Goal: Transaction & Acquisition: Purchase product/service

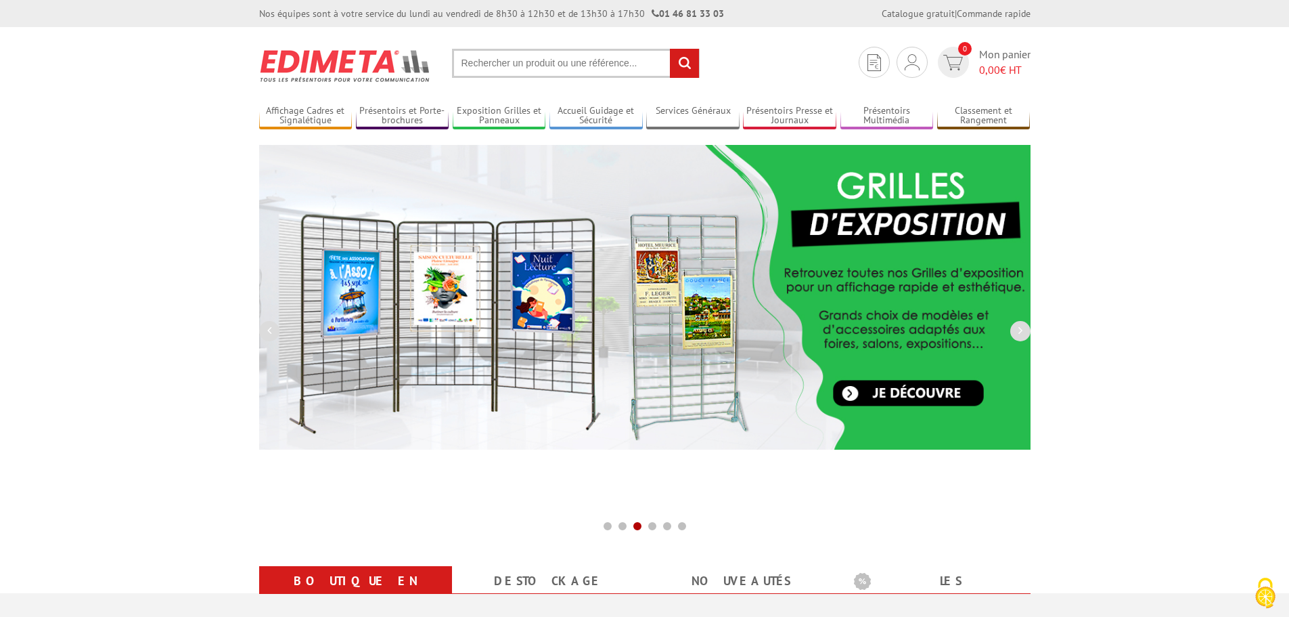
click at [563, 60] on input "text" at bounding box center [576, 63] width 248 height 29
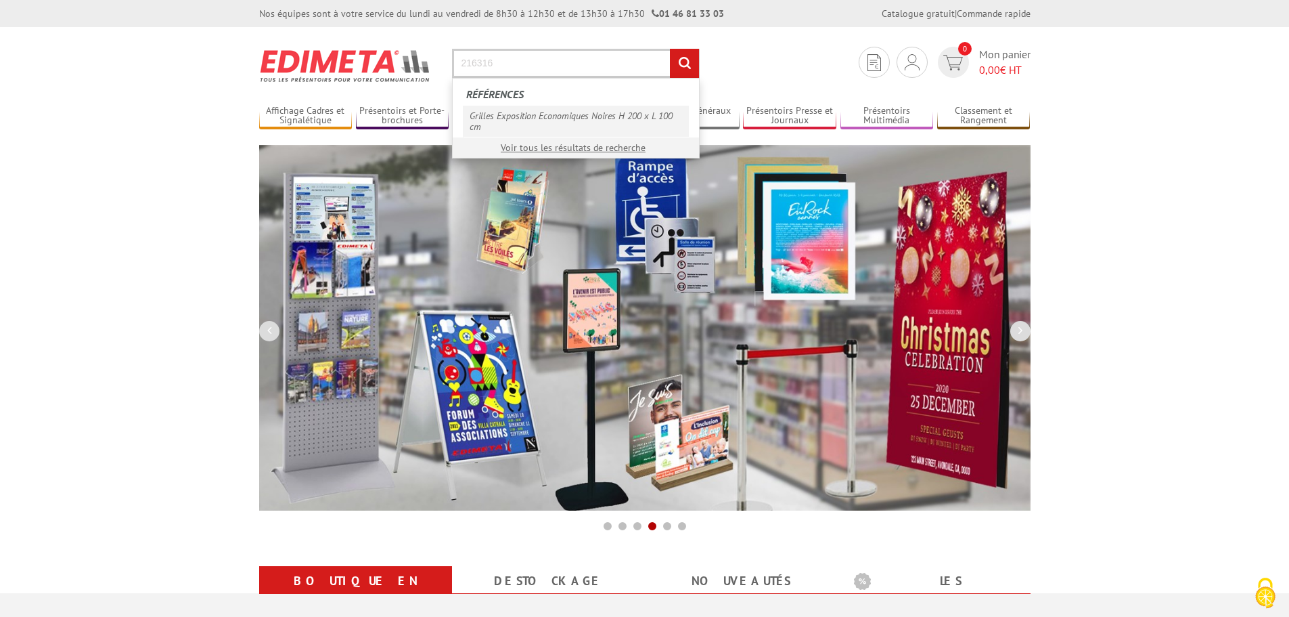
type input "216316"
click at [564, 120] on link "Grilles Exposition Economiques Noires H 200 x L 100 cm" at bounding box center [576, 121] width 226 height 31
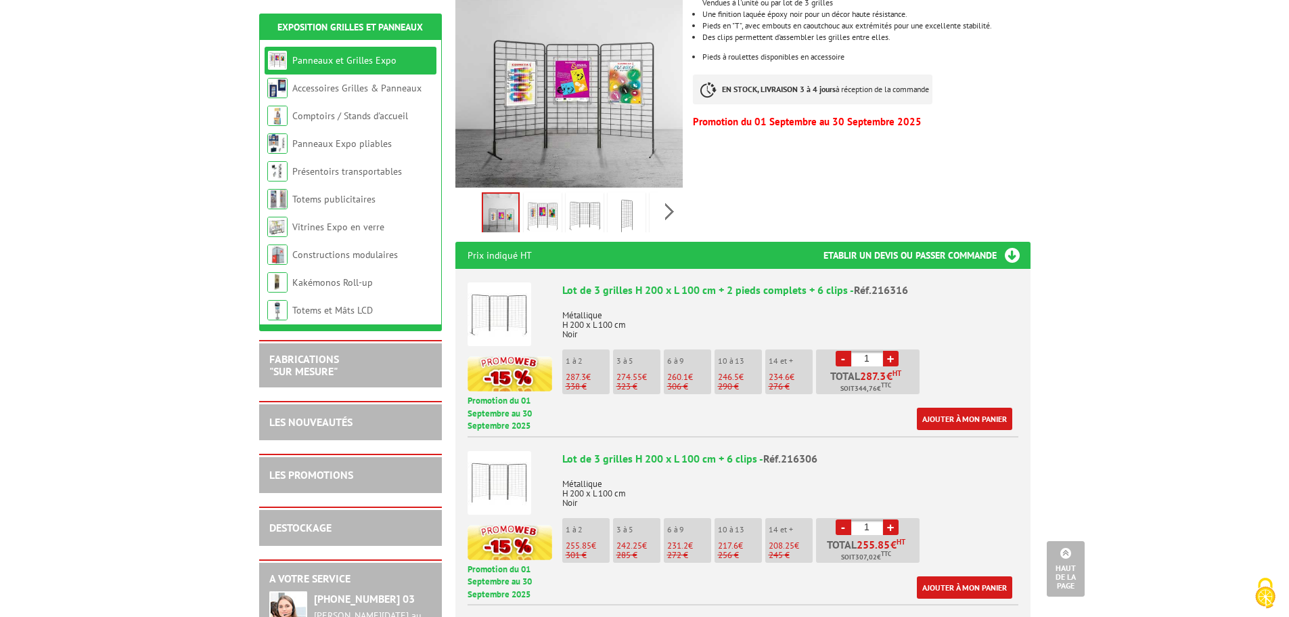
scroll to position [338, 0]
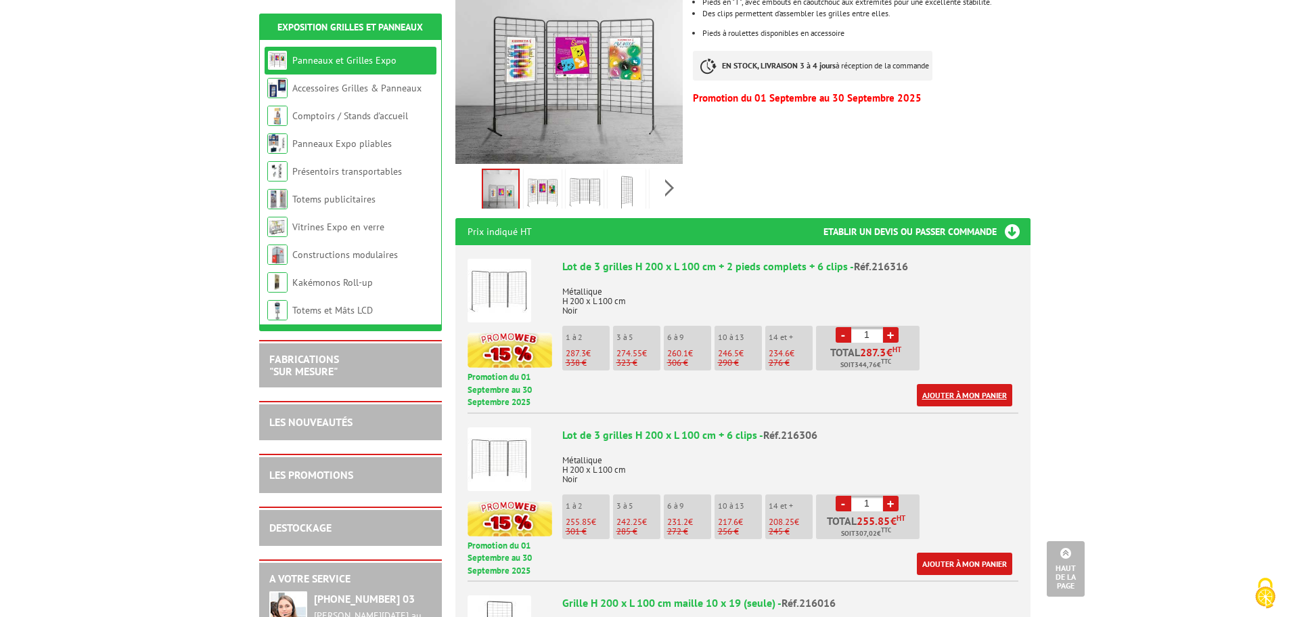
click at [947, 384] on link "Ajouter à mon panier" at bounding box center [964, 395] width 95 height 22
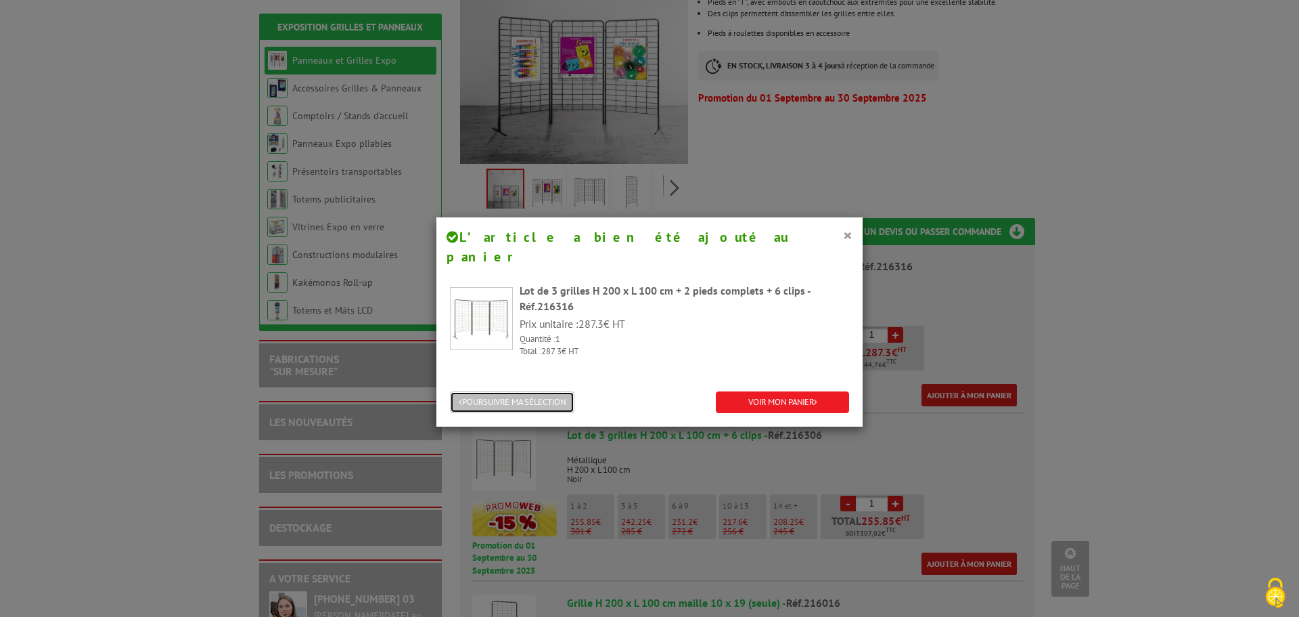
click at [498, 391] on button "POURSUIVRE MA SÉLECTION" at bounding box center [512, 402] width 125 height 22
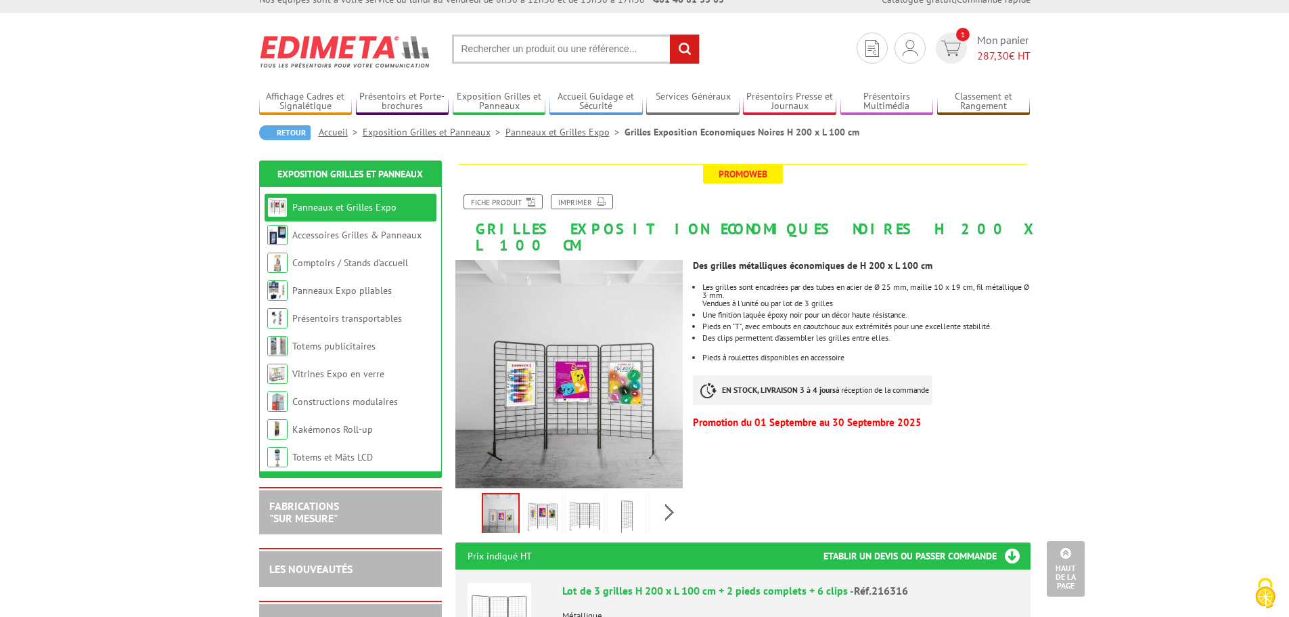
scroll to position [0, 0]
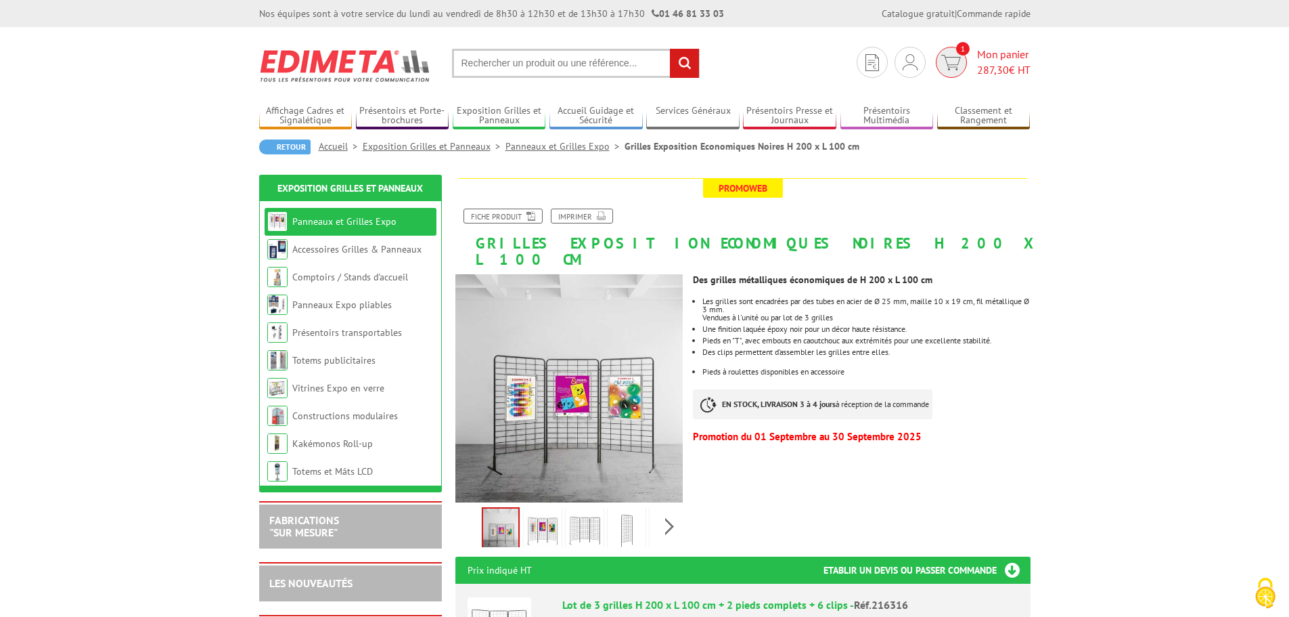
click at [989, 60] on span "Mon panier 287,30 € HT" at bounding box center [1003, 62] width 53 height 31
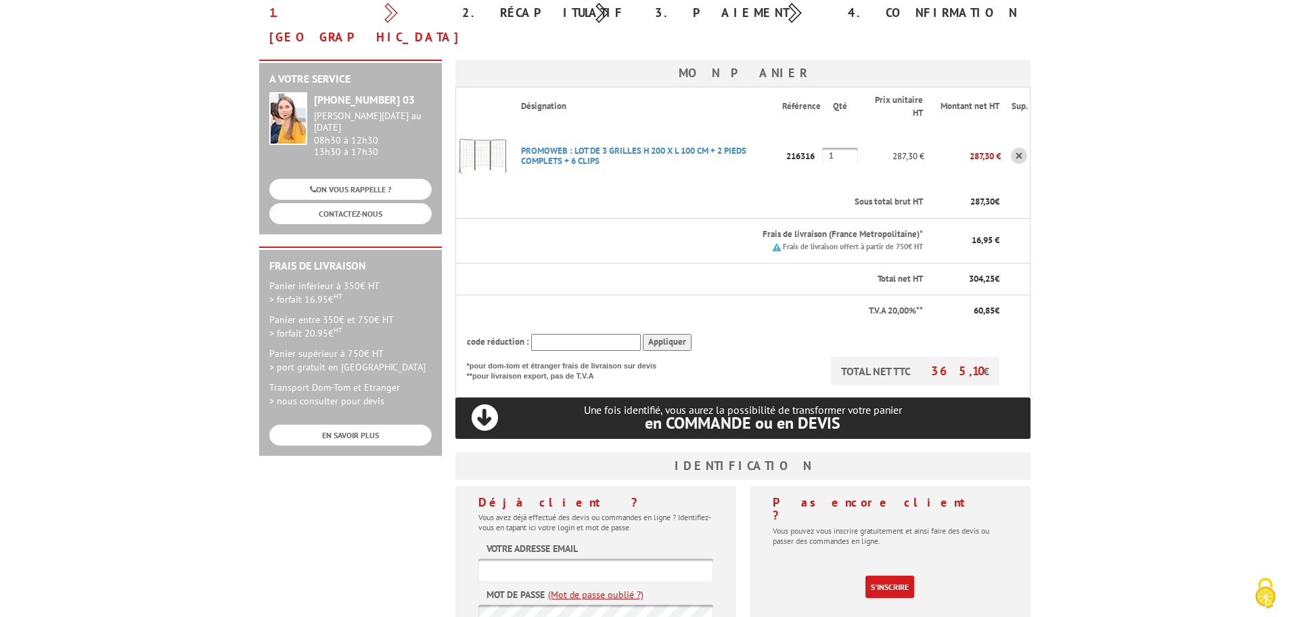
scroll to position [203, 0]
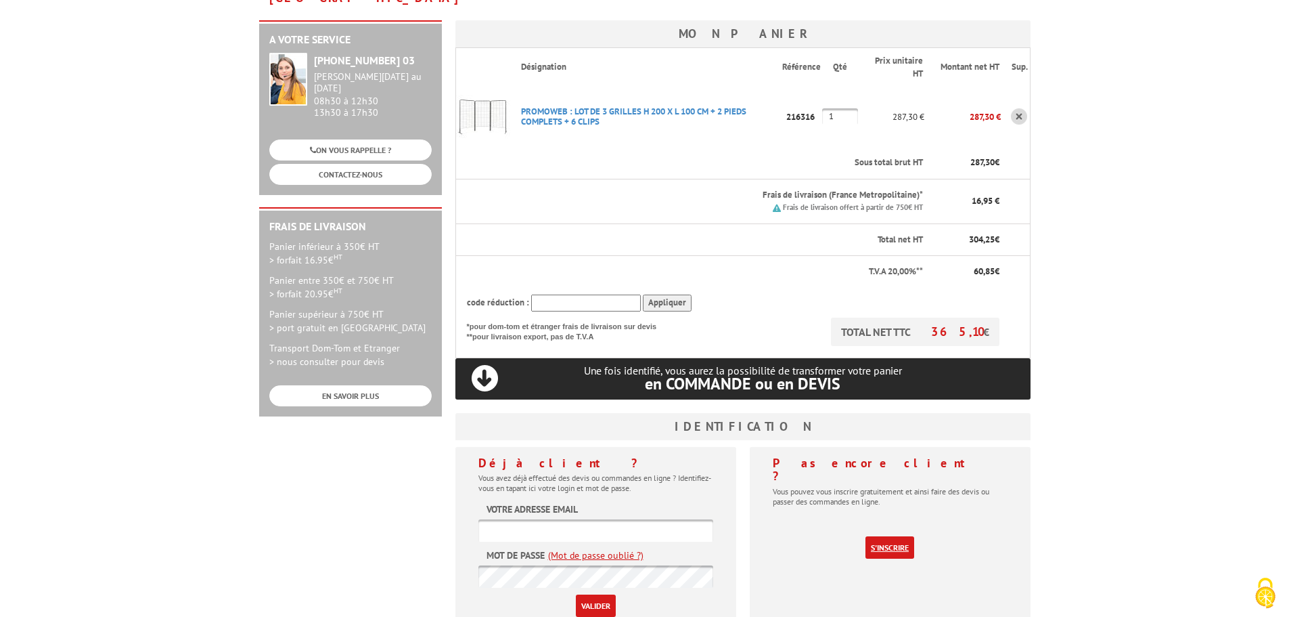
click at [885, 536] on link "S'inscrire" at bounding box center [890, 547] width 49 height 22
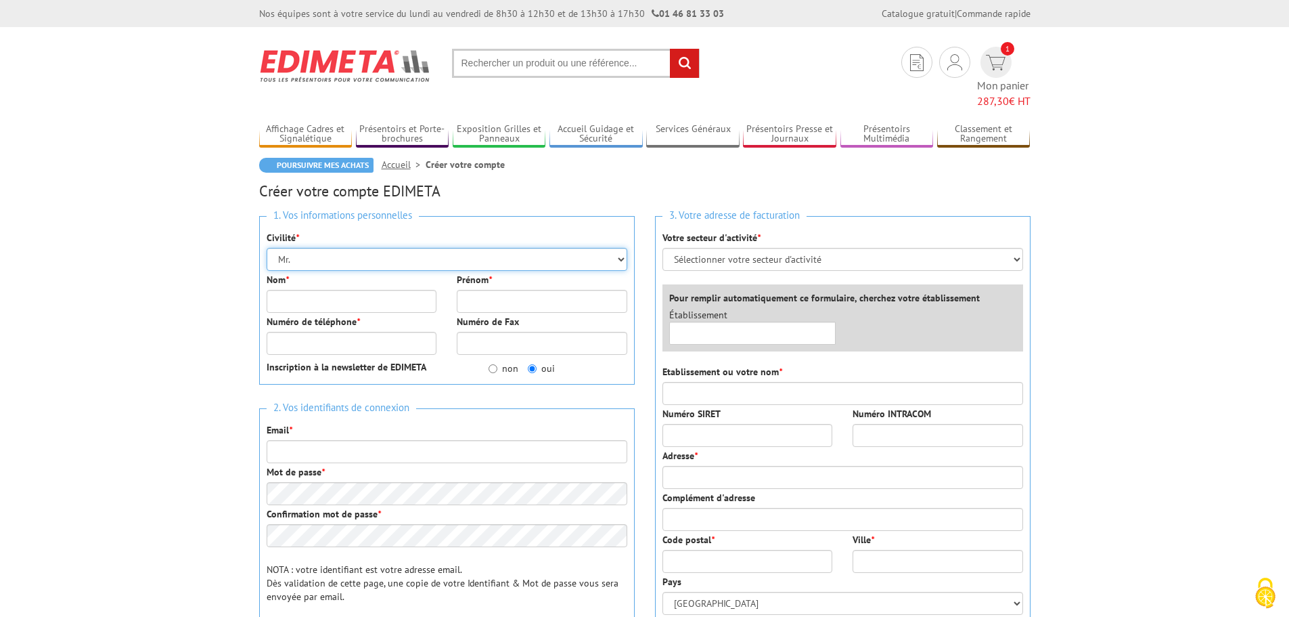
click at [384, 248] on select "Mr. Mme. Mlle." at bounding box center [447, 259] width 361 height 23
select select "Mme."
click at [267, 248] on select "Mr. Mme. Mlle." at bounding box center [447, 259] width 361 height 23
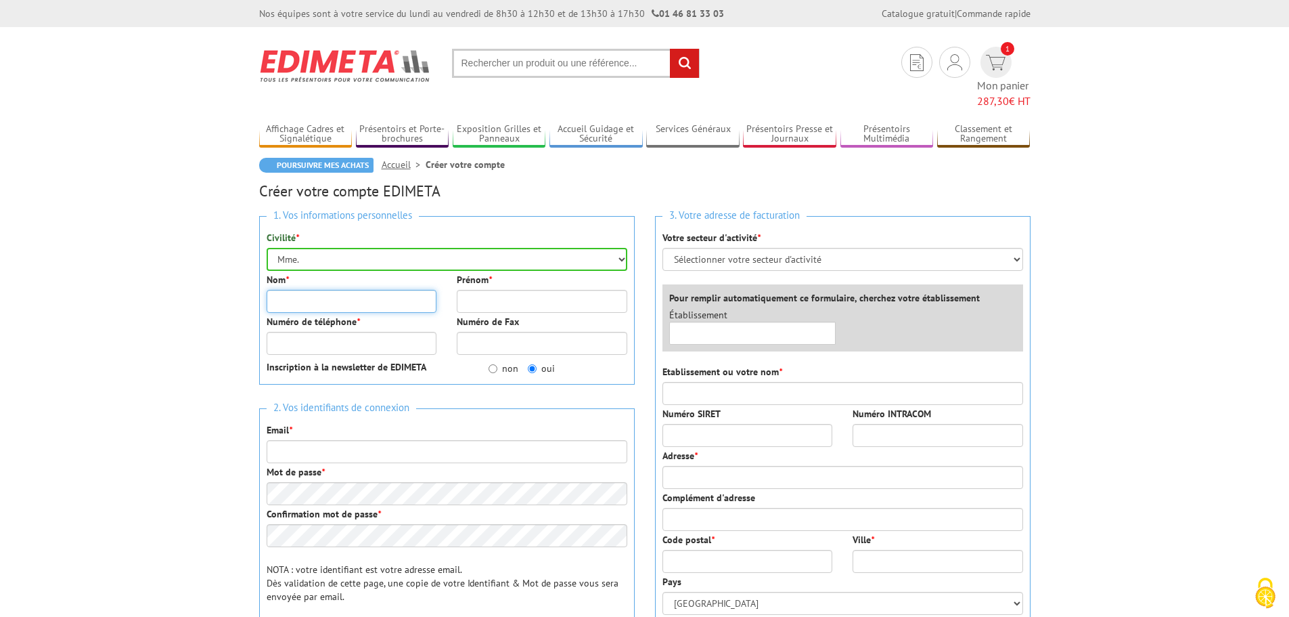
click at [301, 290] on input "Nom *" at bounding box center [352, 301] width 171 height 23
type input "MACAUD"
type input "VANESSA"
type input "0555343434"
type input "fournisseurs@polaris-formation.fr"
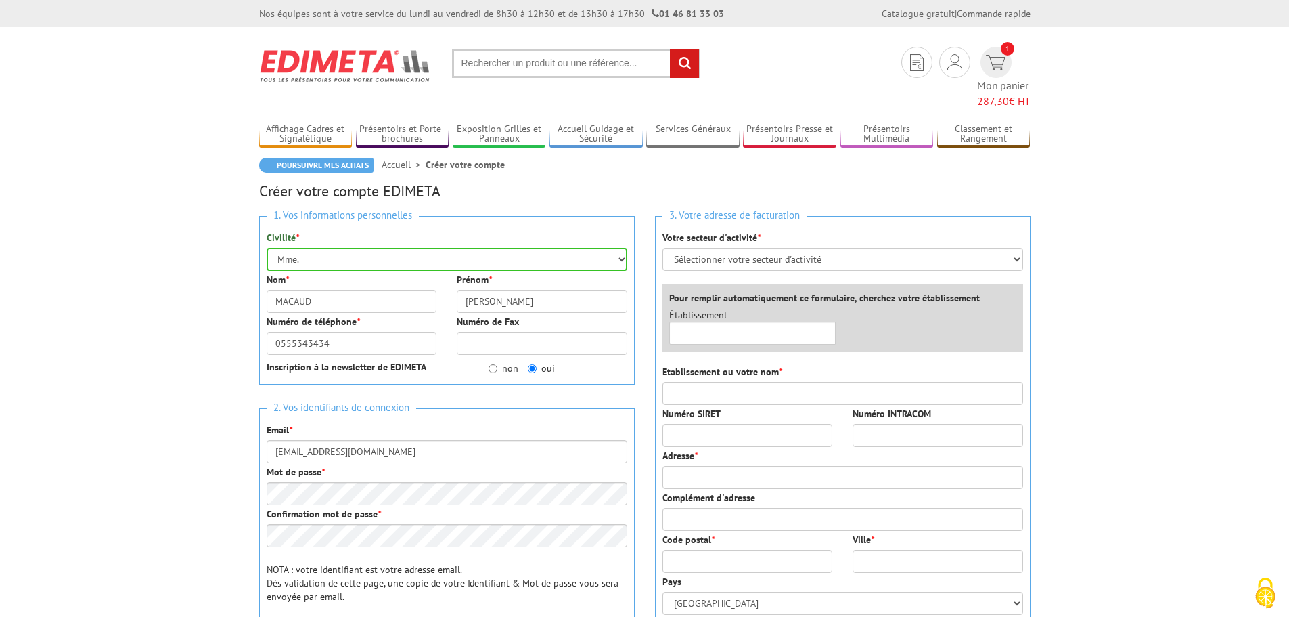
type input "POLARIS FORMATION"
type input "[STREET_ADDRESS]"
type input "87000"
type input "[GEOGRAPHIC_DATA]"
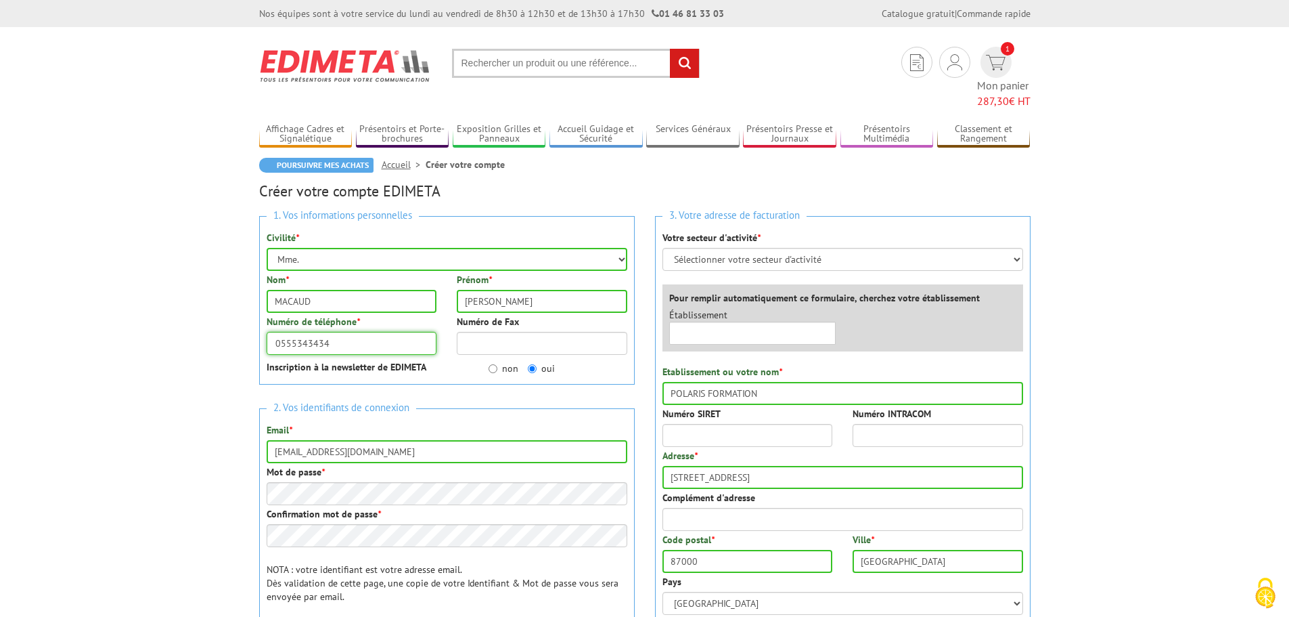
drag, startPoint x: 334, startPoint y: 327, endPoint x: 296, endPoint y: 326, distance: 37.9
click at [296, 332] on input "0555343434" at bounding box center [352, 343] width 171 height 23
type input "0555332073"
click at [784, 248] on select "Sélectionner votre secteur d'activité Administrations et collectivités Magasins…" at bounding box center [843, 259] width 361 height 23
select select "876"
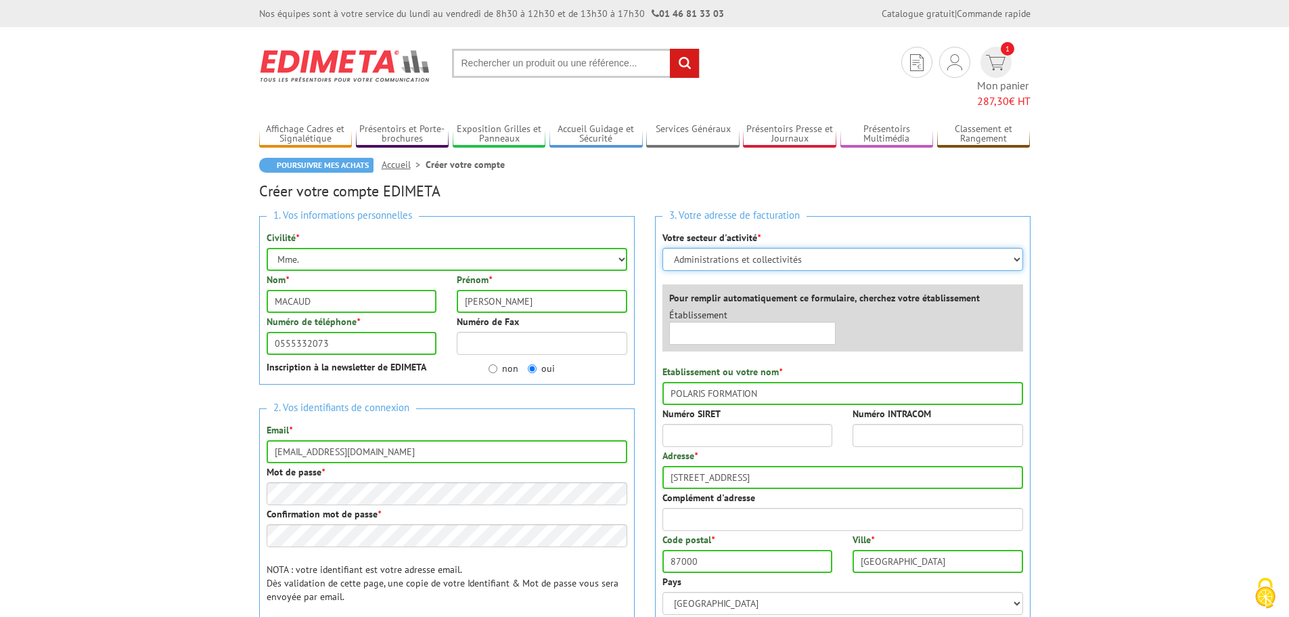
click at [663, 248] on select "Sélectionner votre secteur d'activité Administrations et collectivités Magasins…" at bounding box center [843, 259] width 361 height 23
click at [694, 321] on input "text" at bounding box center [752, 332] width 167 height 23
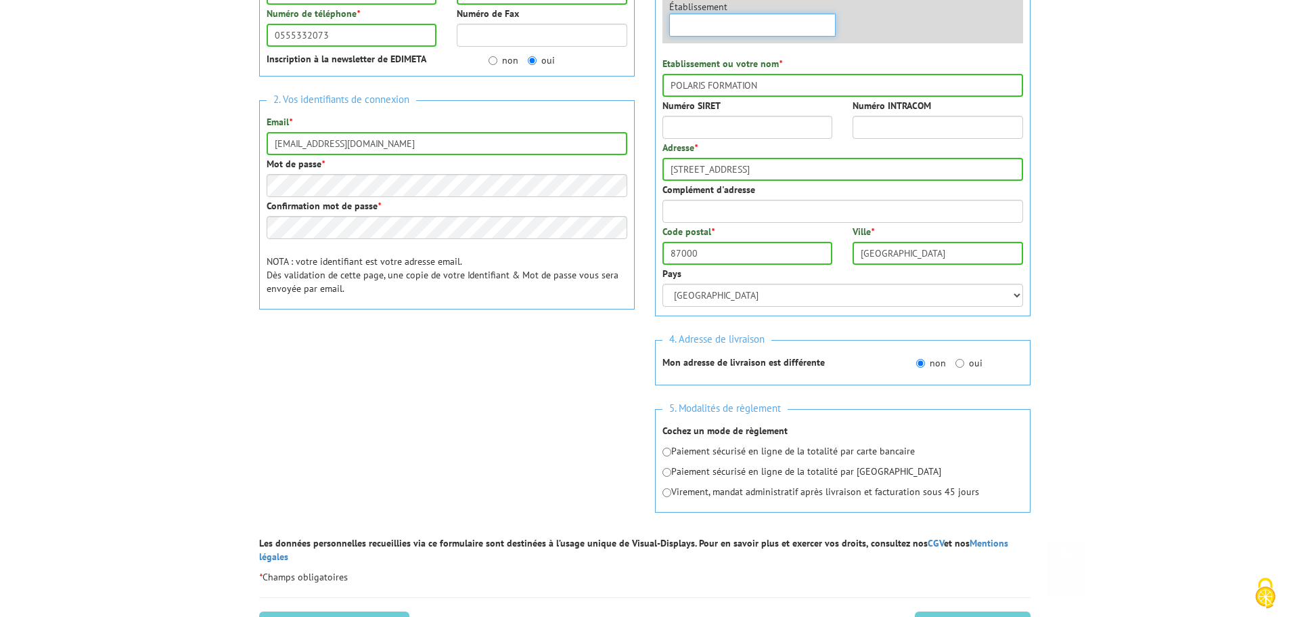
scroll to position [338, 0]
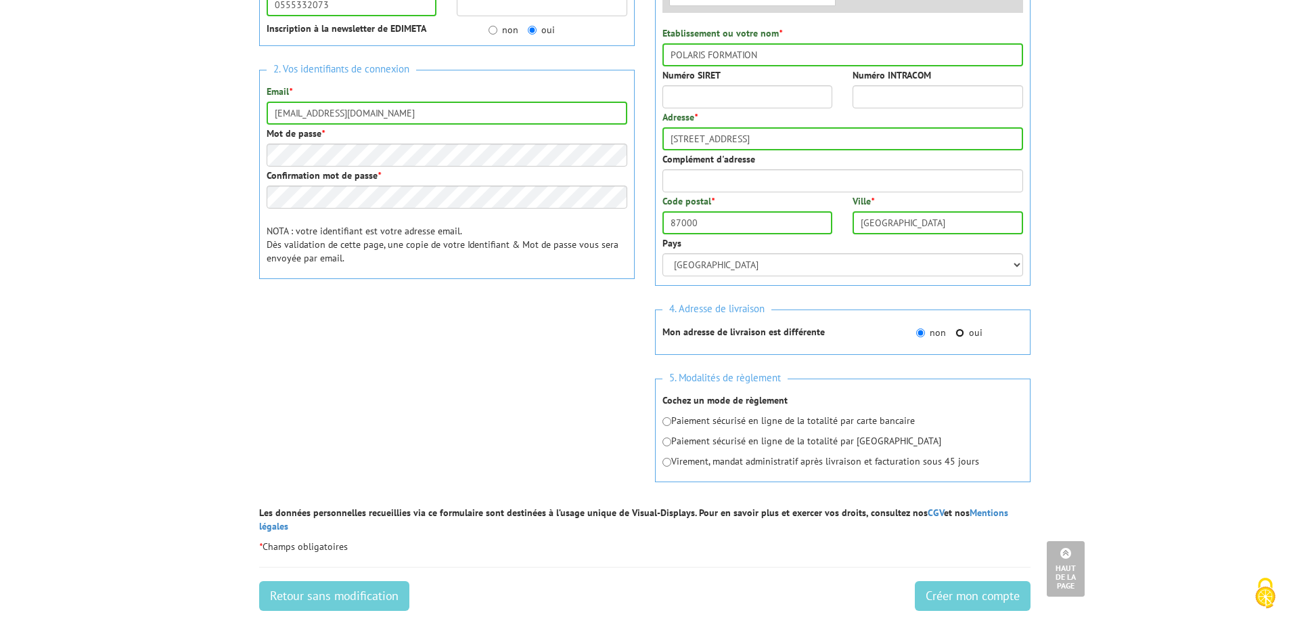
click at [964, 326] on label "oui" at bounding box center [969, 333] width 27 height 14
click at [964, 328] on input "oui" at bounding box center [960, 332] width 9 height 9
radio input "true"
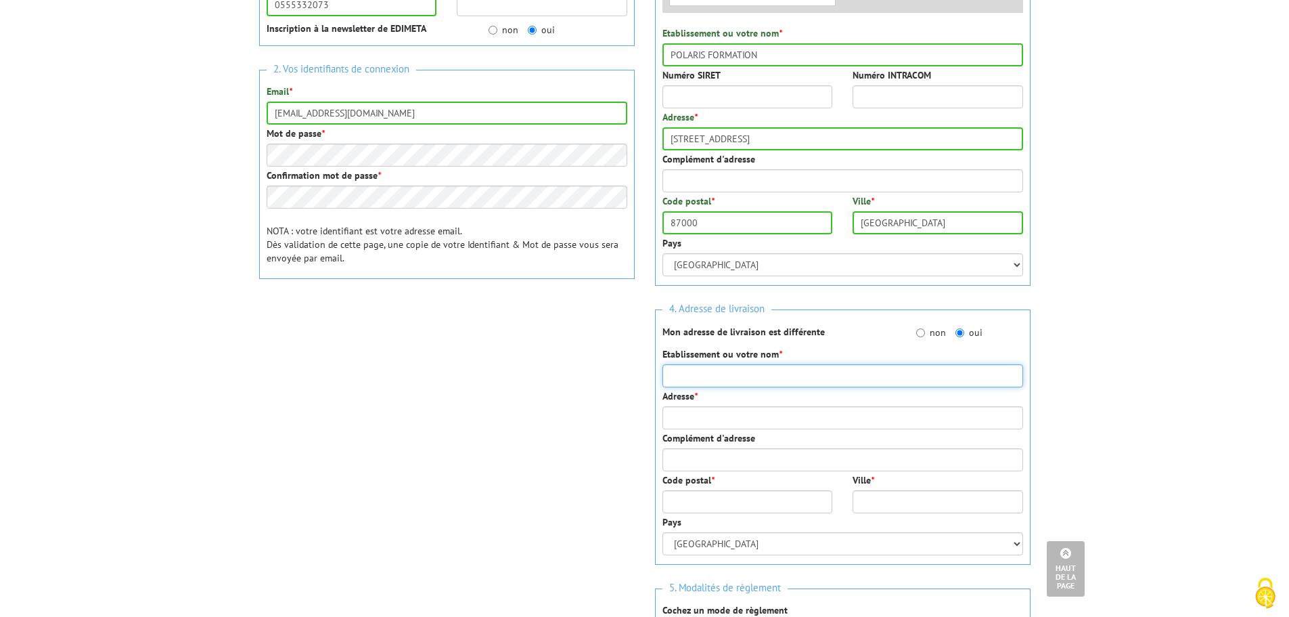
click at [694, 364] on input "Etablissement ou votre nom *" at bounding box center [843, 375] width 361 height 23
type input "POLARIS FORMATION"
type input "[STREET_ADDRESS]"
type input "87000"
type input "[GEOGRAPHIC_DATA]"
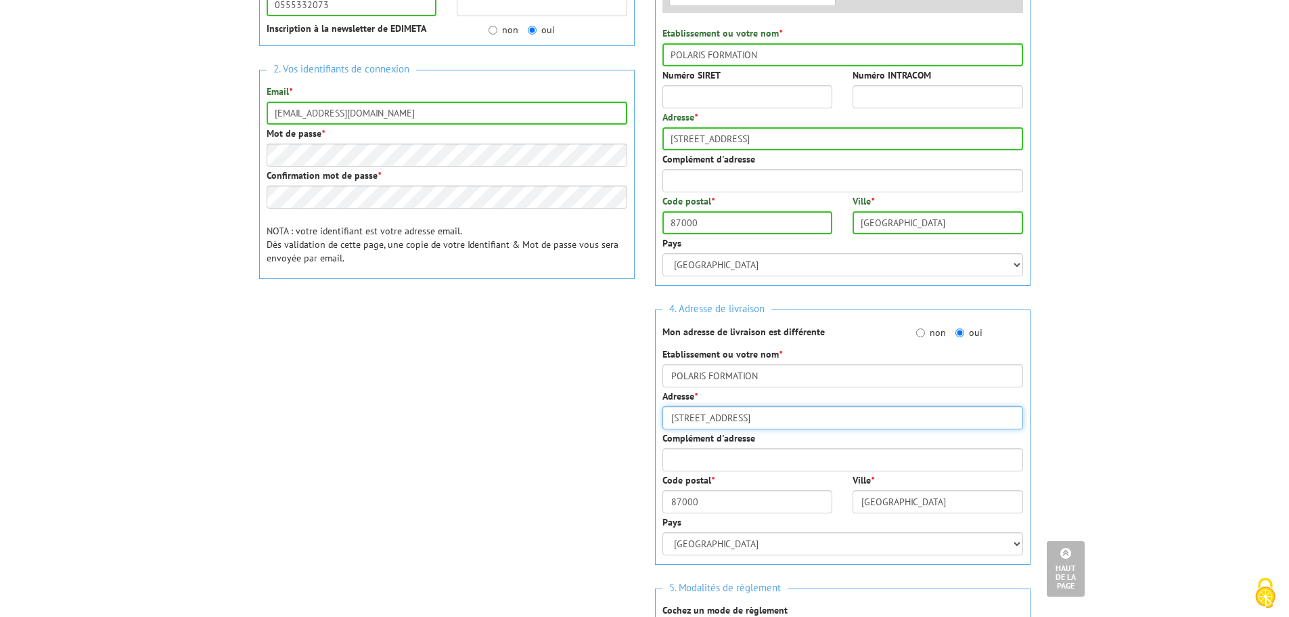
drag, startPoint x: 741, startPoint y: 398, endPoint x: 670, endPoint y: 396, distance: 71.1
click at [670, 406] on input "[STREET_ADDRESS]" at bounding box center [843, 417] width 361 height 23
type input "[STREET_ADDRESS]"
click at [700, 490] on input "87000" at bounding box center [748, 501] width 171 height 23
type input "87170"
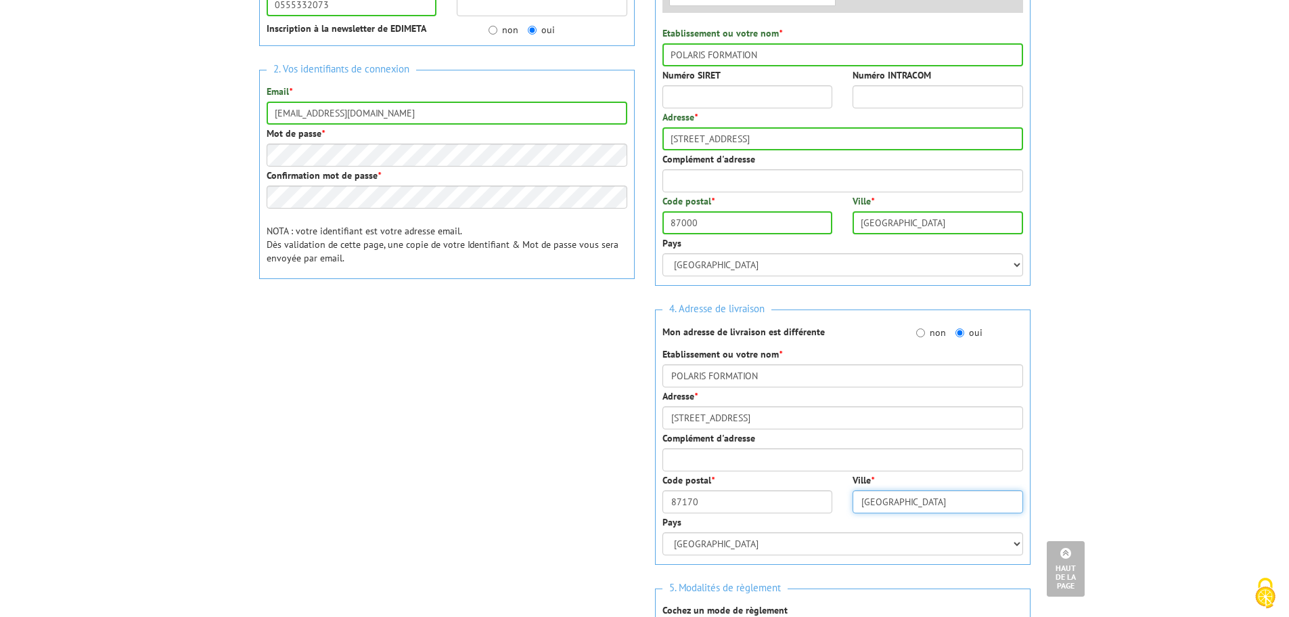
drag, startPoint x: 937, startPoint y: 489, endPoint x: 848, endPoint y: 486, distance: 88.7
click at [848, 486] on div "Ville * Limoges" at bounding box center [938, 493] width 191 height 40
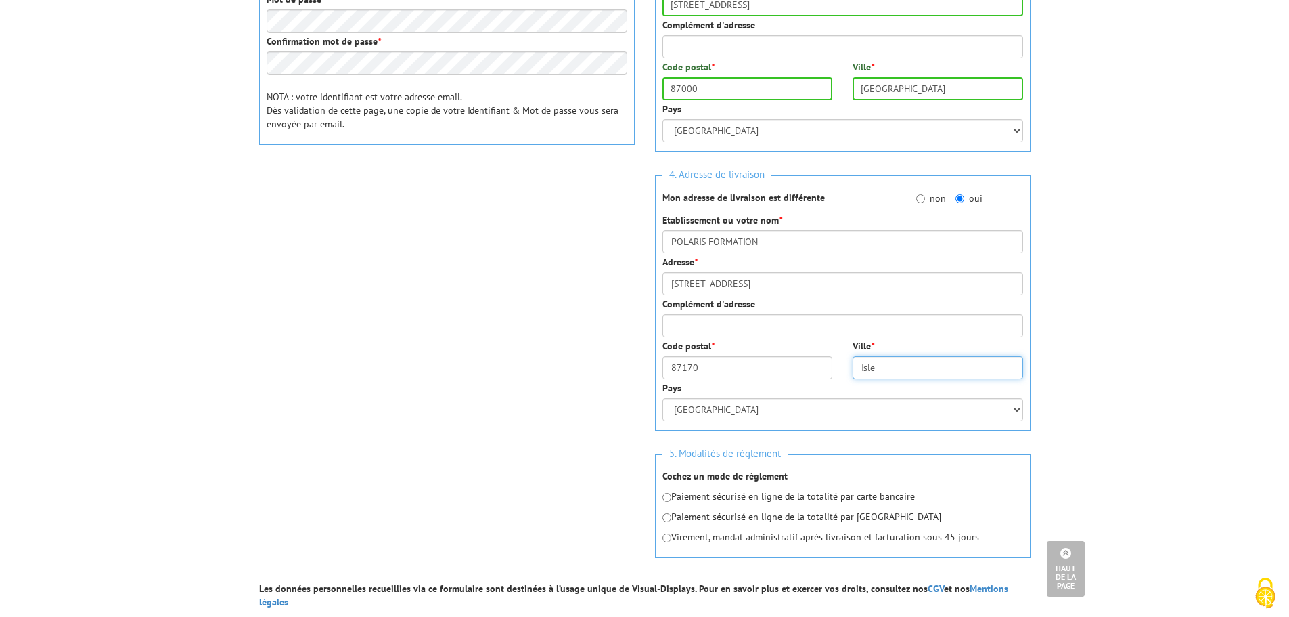
scroll to position [474, 0]
type input "Isle"
click at [671, 488] on p "Paiement sécurisé en ligne de la totalité par carte bancaire" at bounding box center [843, 495] width 361 height 14
click at [666, 491] on input "radio" at bounding box center [667, 495] width 9 height 9
radio input "true"
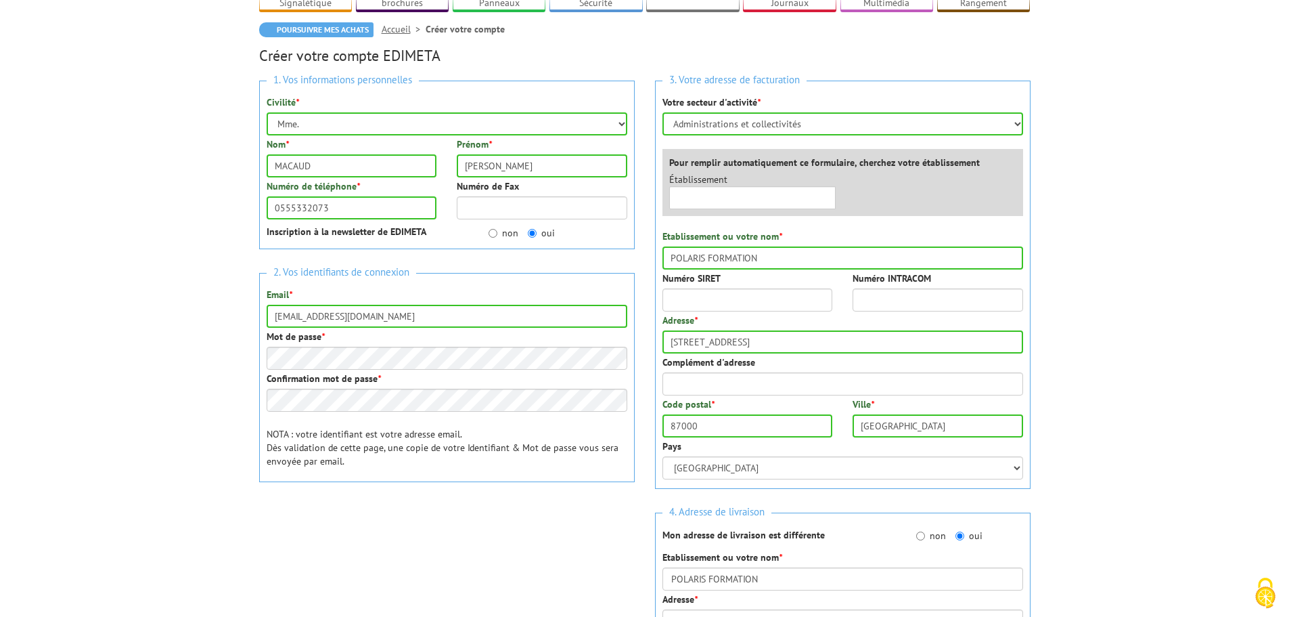
scroll to position [68, 0]
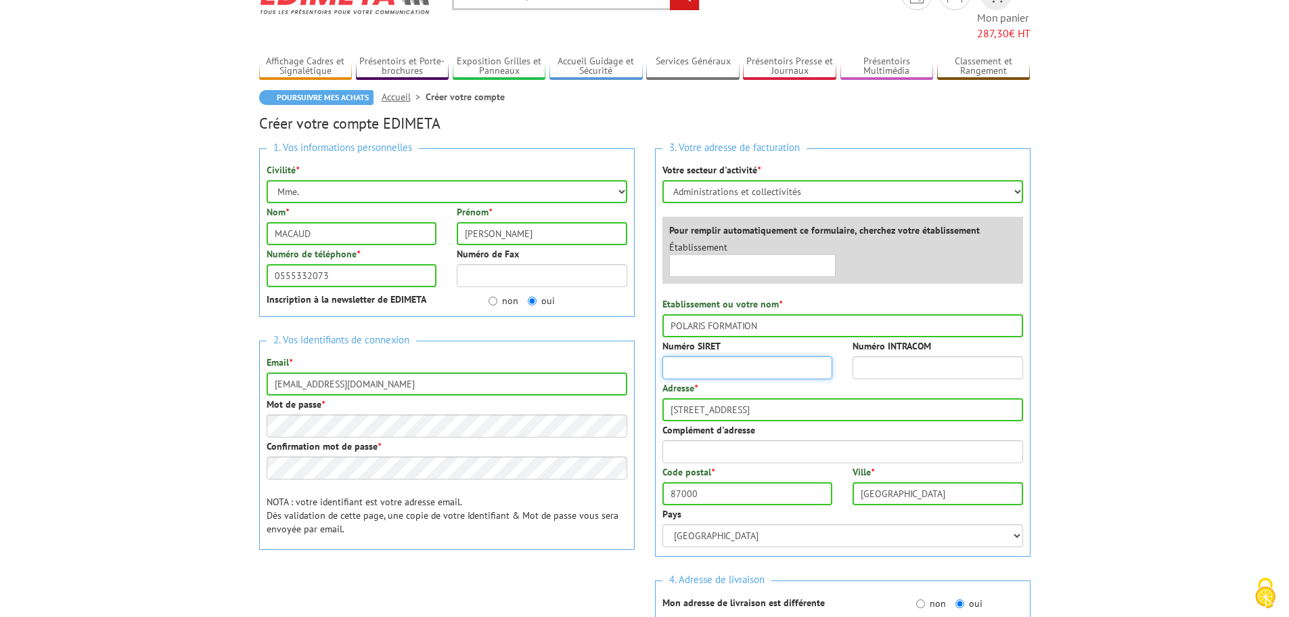
click at [676, 356] on input "Numéro SIRET" at bounding box center [748, 367] width 171 height 23
type input "77807079700015"
click at [974, 356] on input "Numéro INTRACOM" at bounding box center [938, 367] width 171 height 23
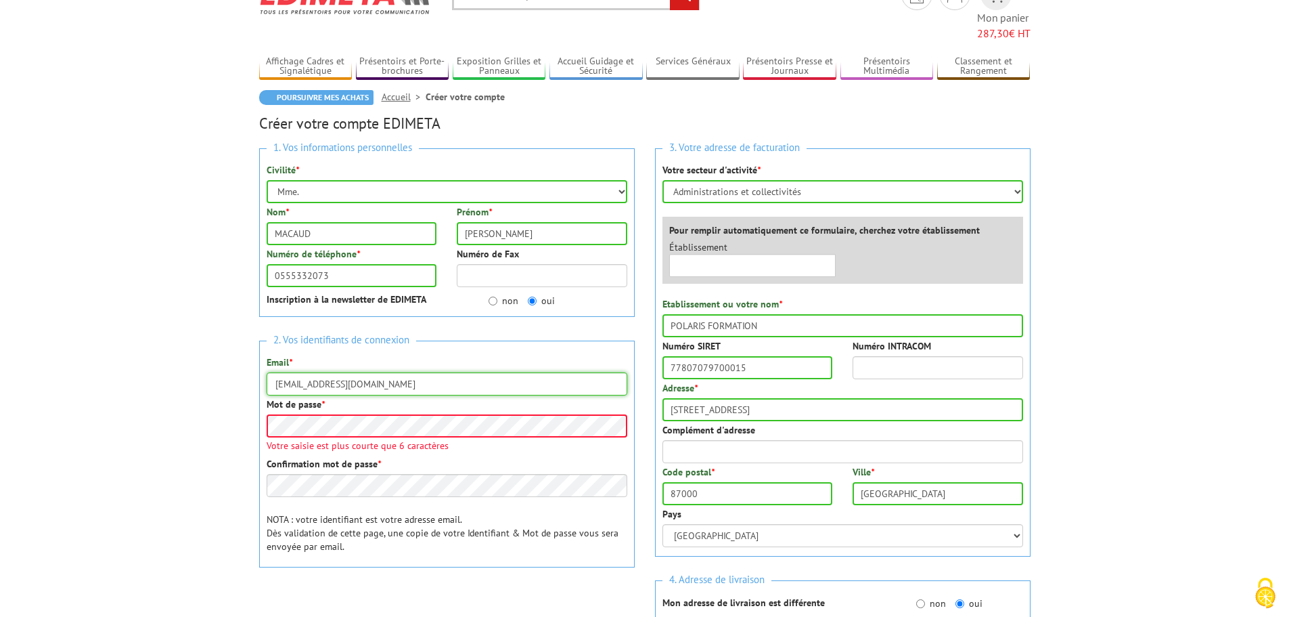
click at [420, 372] on input "fournisseurs@polaris-formation.fr" at bounding box center [447, 383] width 361 height 23
type input "fournisseurs@polaris-formation.fr"
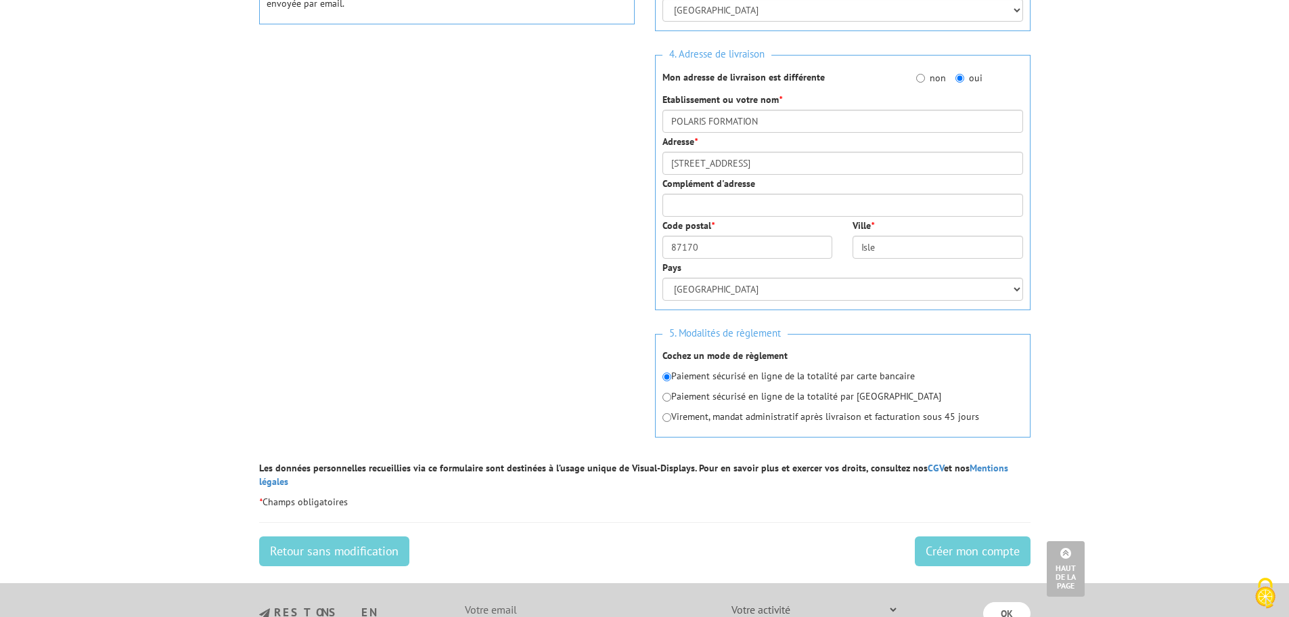
scroll to position [609, 0]
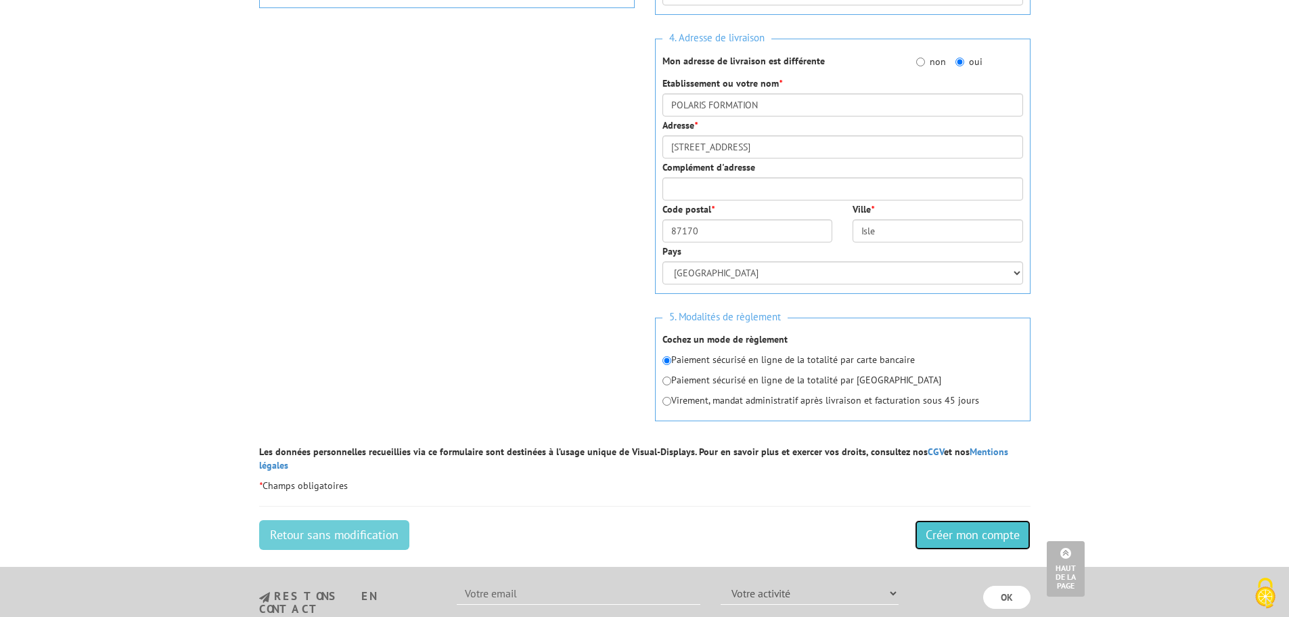
click at [964, 520] on input "Créer mon compte" at bounding box center [973, 535] width 116 height 30
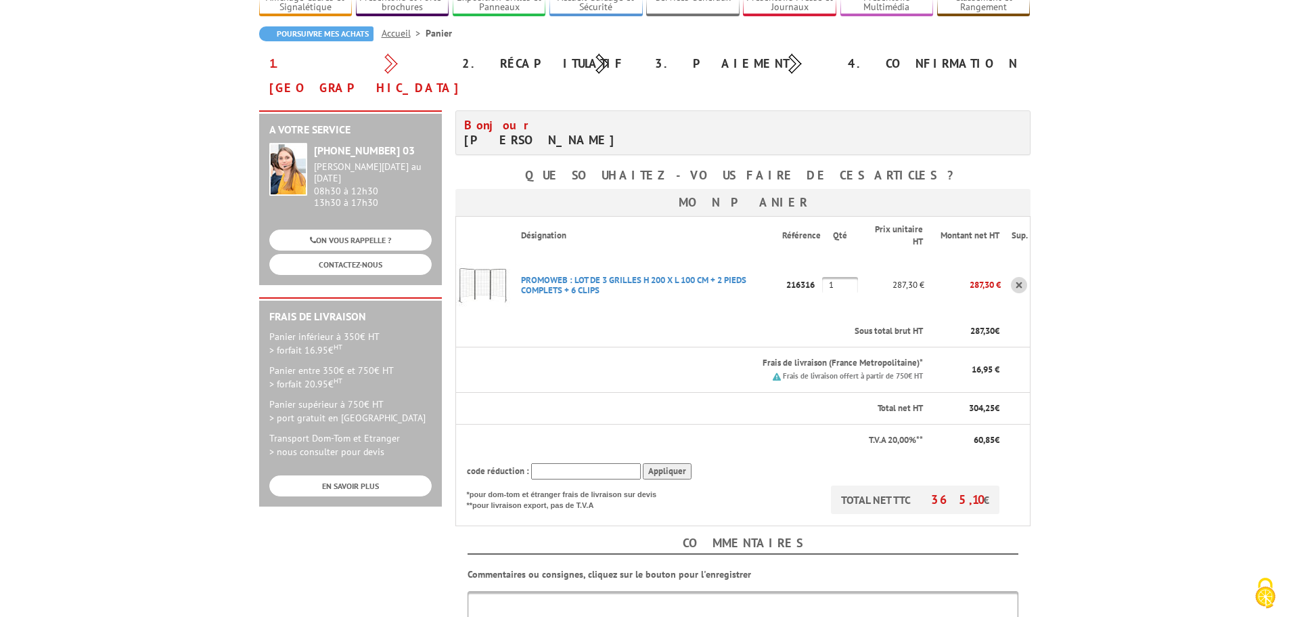
scroll to position [271, 0]
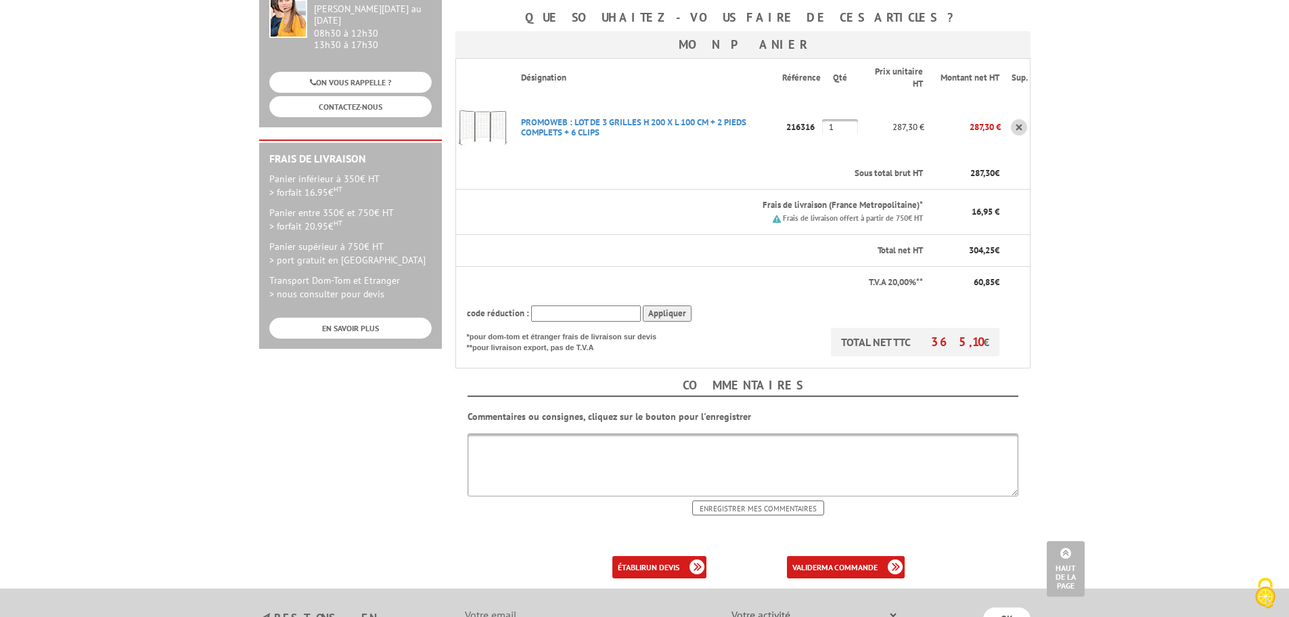
click at [519, 433] on textarea at bounding box center [743, 464] width 551 height 63
type textarea "h"
type textarea "Horaire d'ouverture : du [DATE] au [DATE] : 8h - 12h et 13h30 - 17h30"
click at [763, 500] on input "Enregistrer mes commentaires" at bounding box center [758, 507] width 132 height 15
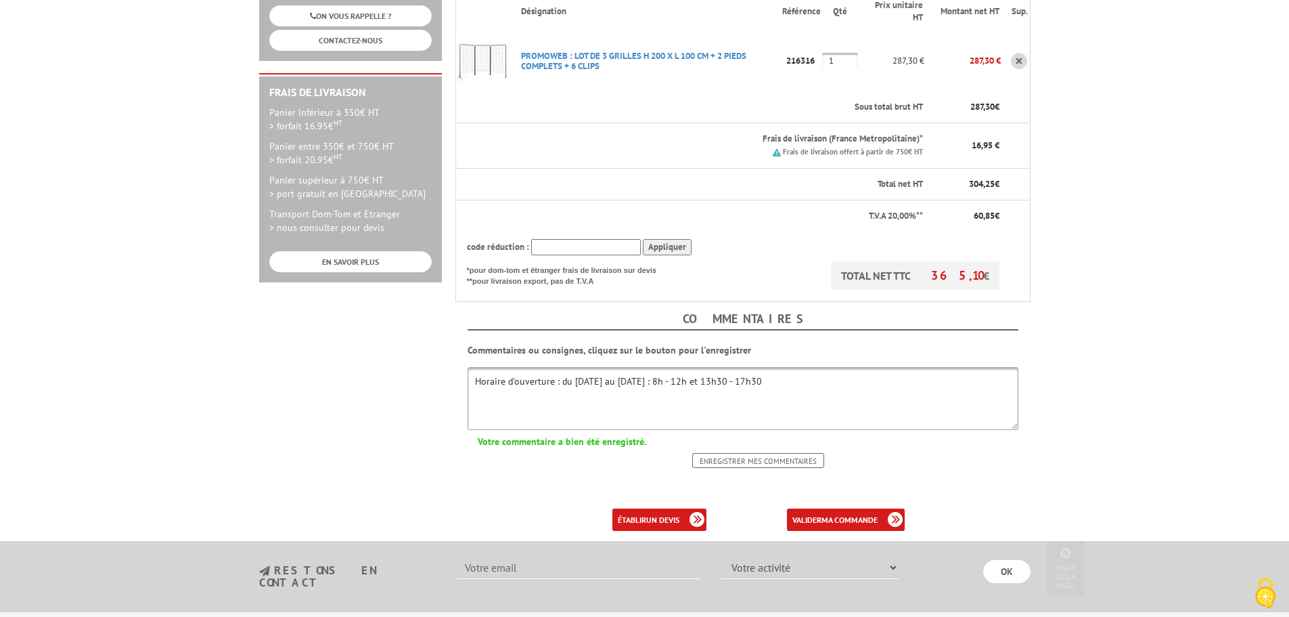
scroll to position [338, 0]
click at [852, 513] on b "ma commande" at bounding box center [850, 518] width 56 height 10
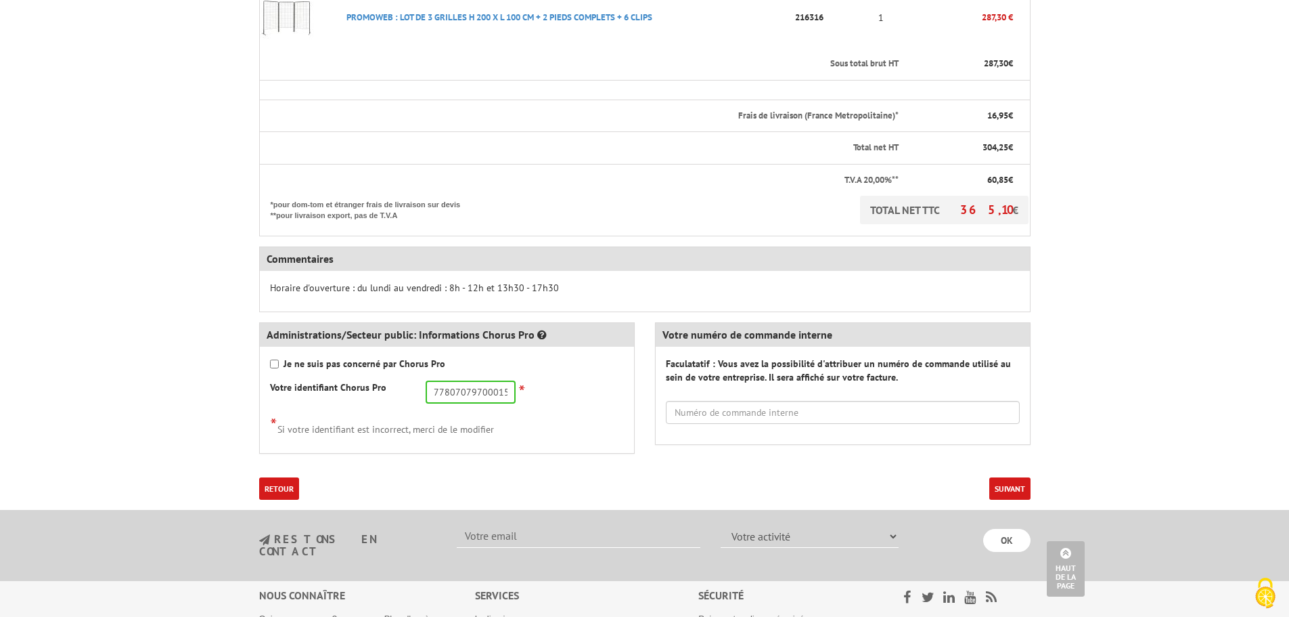
scroll to position [474, 0]
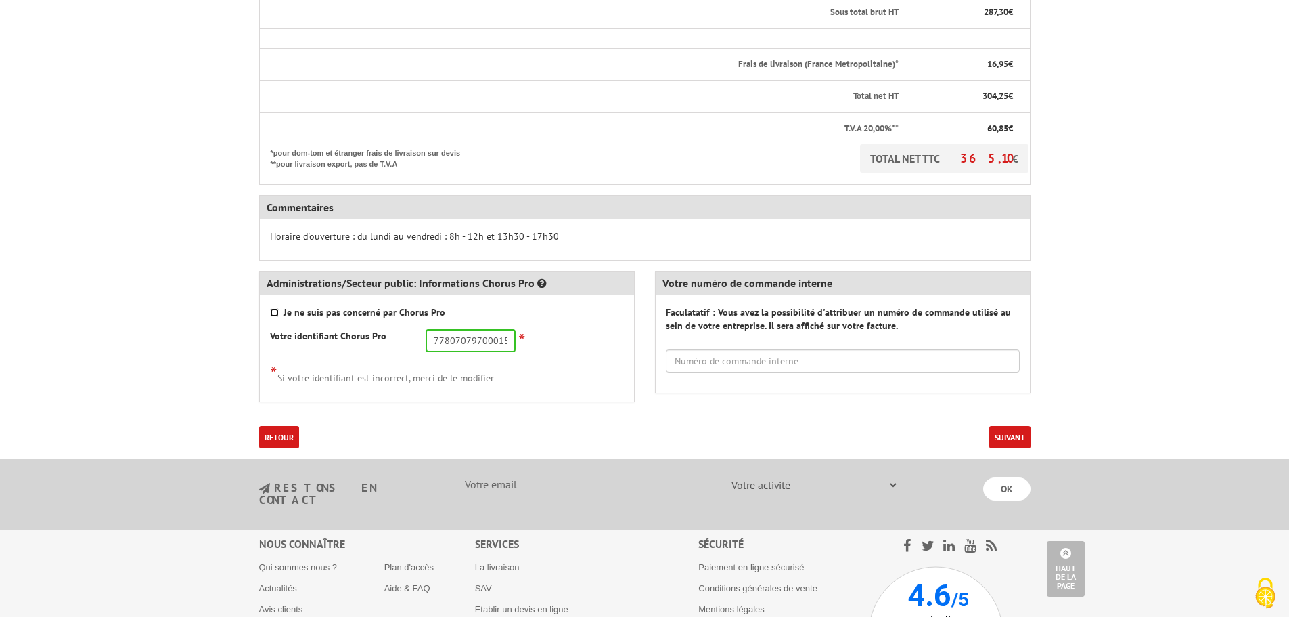
click at [275, 308] on input "Je ne suis pas concerné par Chorus Pro" at bounding box center [274, 312] width 9 height 9
checkbox input "true"
click at [1004, 426] on button "Suivant" at bounding box center [1009, 437] width 41 height 22
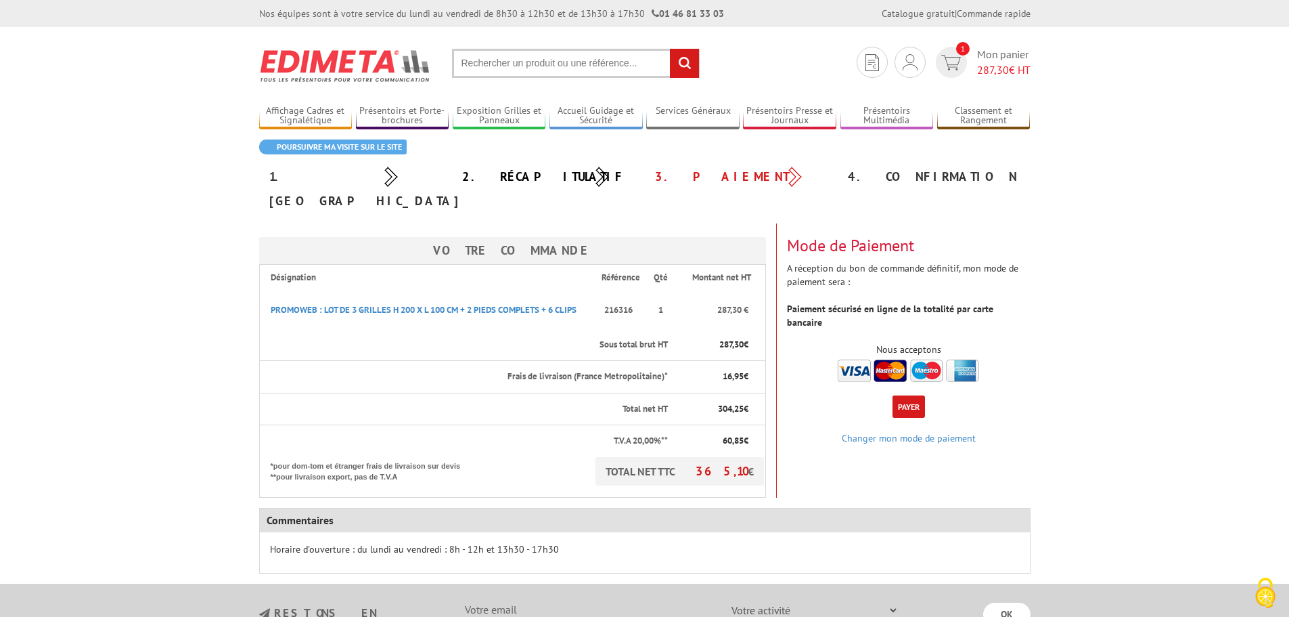
click at [904, 395] on button "Payer" at bounding box center [909, 406] width 32 height 22
